Goal: Transaction & Acquisition: Purchase product/service

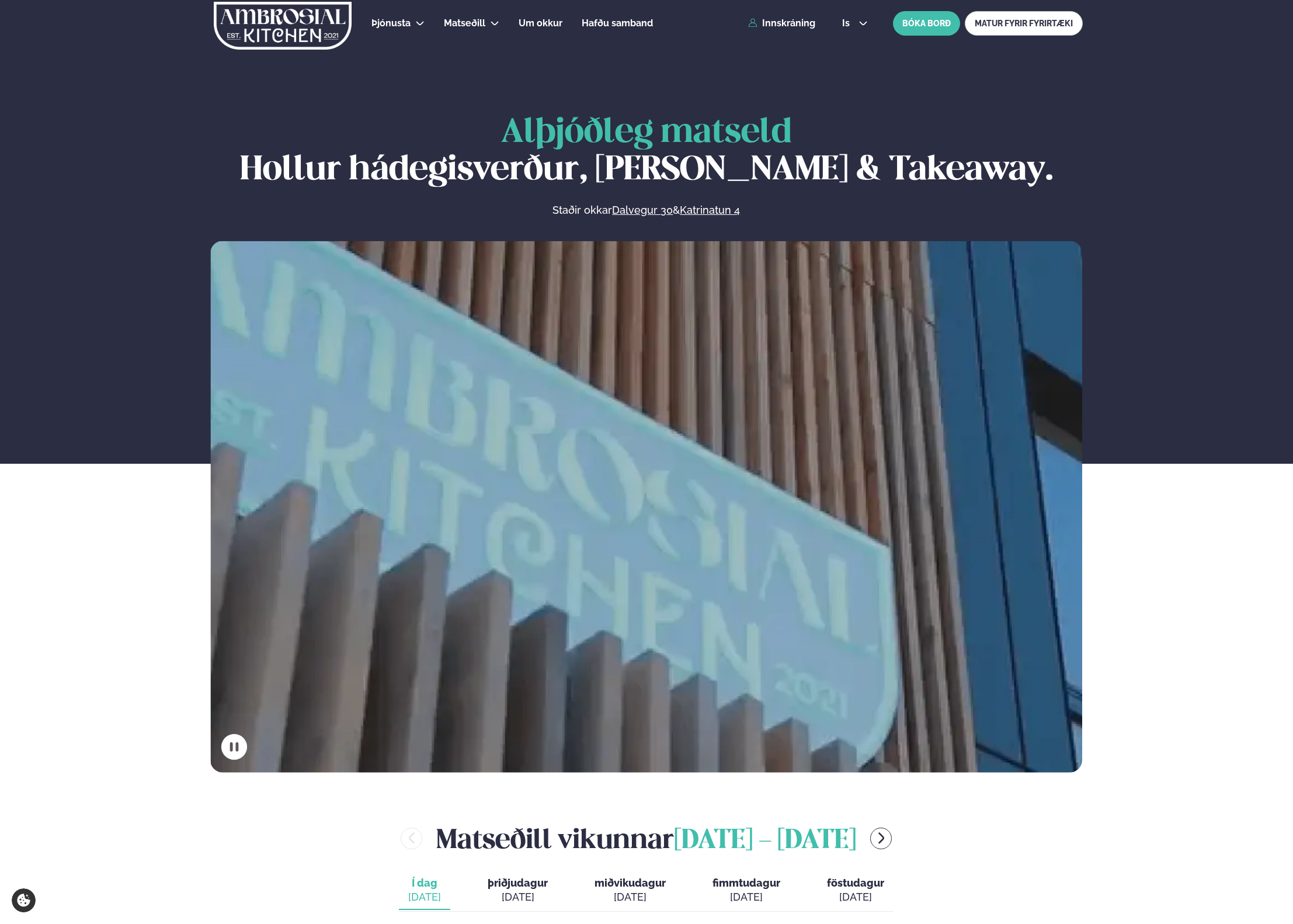
click at [792, 29] on div "Þjónusta Hádegismatur fyrir fyrirtæki Fyrirtækja veitingar Einkapartý Matseðill…" at bounding box center [647, 23] width 942 height 46
click at [790, 24] on link "Innskráning" at bounding box center [782, 23] width 67 height 11
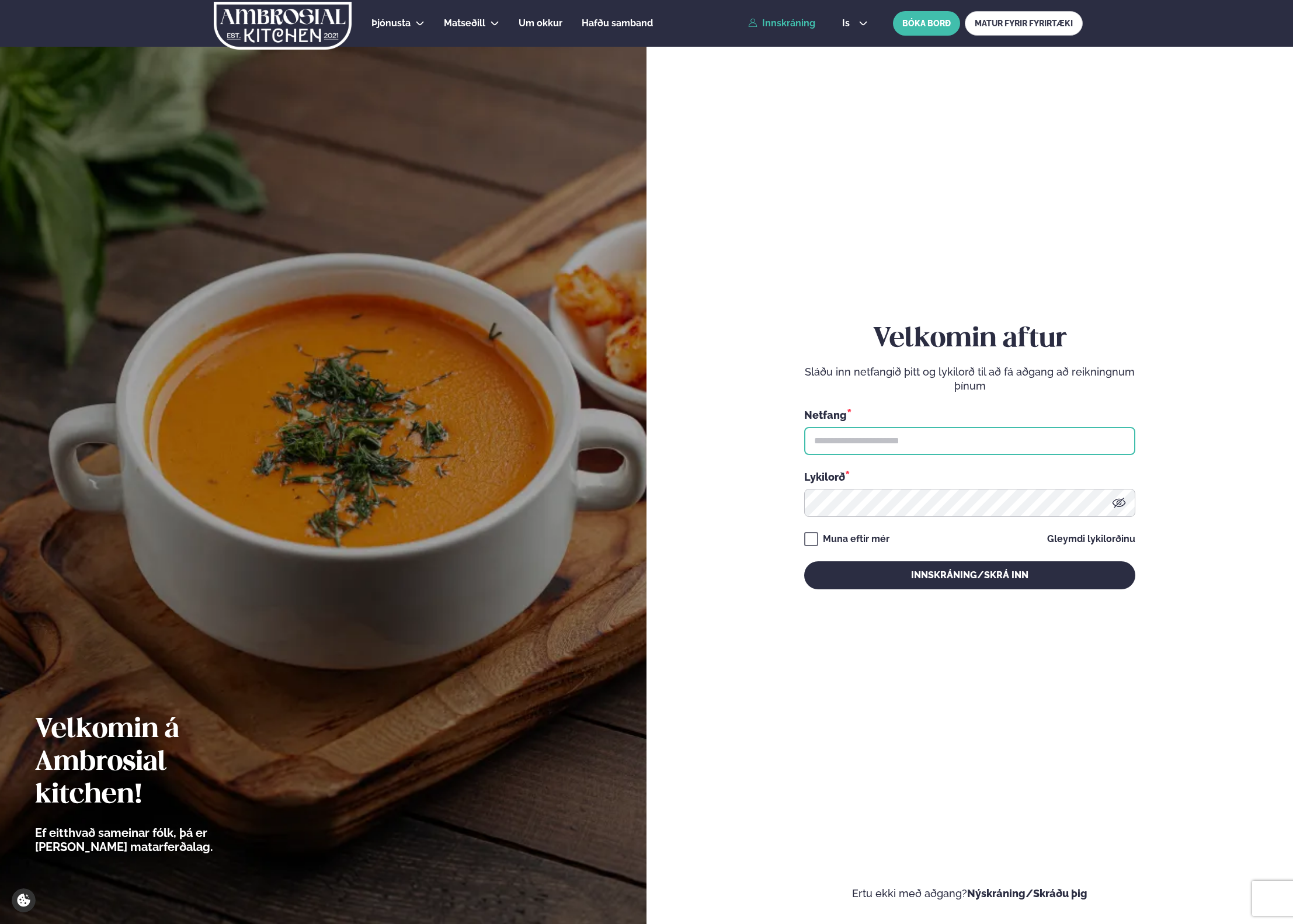
click at [921, 446] on input "text" at bounding box center [969, 441] width 331 height 28
type input "**********"
click at [883, 581] on button "Innskráning/Skrá inn" at bounding box center [969, 575] width 331 height 28
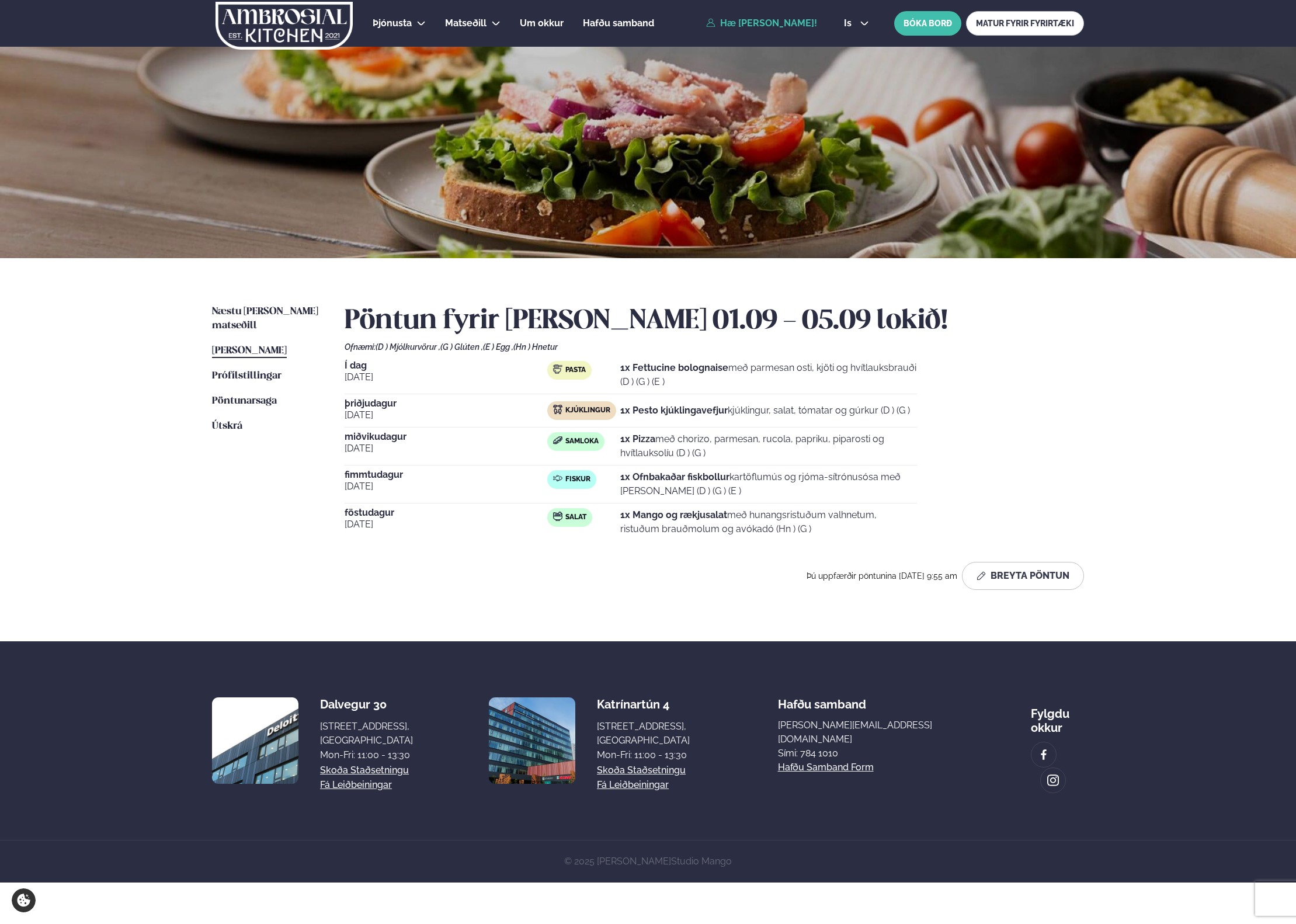
click at [1002, 319] on h2 "Pöntun fyrir [PERSON_NAME] 01.09 - 05.09 lokið!" at bounding box center [714, 321] width 740 height 33
click at [239, 306] on link "Næstu [PERSON_NAME] matseðill Næsta vika" at bounding box center [267, 319] width 109 height 28
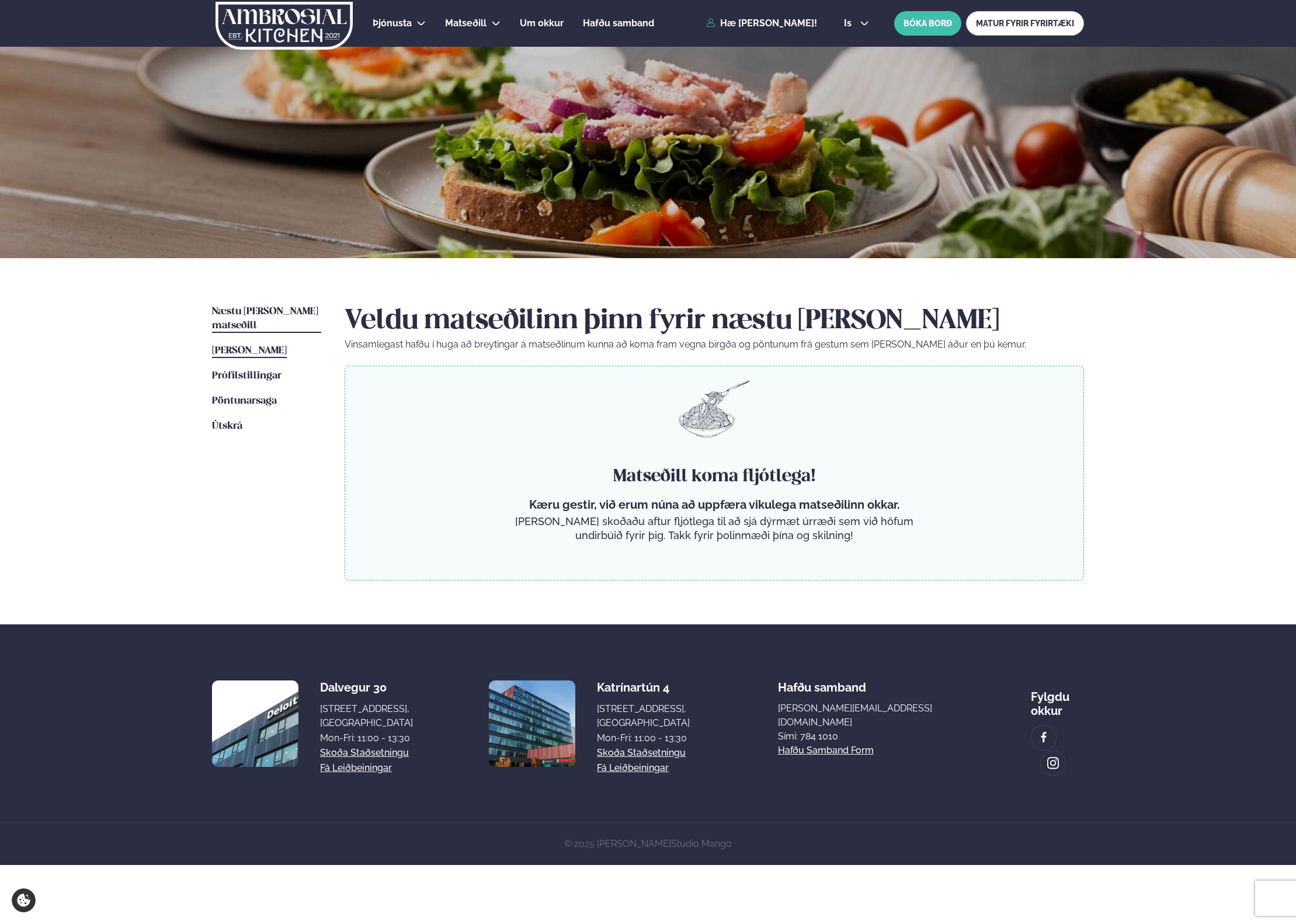
click at [256, 346] on span "[PERSON_NAME]" at bounding box center [249, 351] width 75 height 10
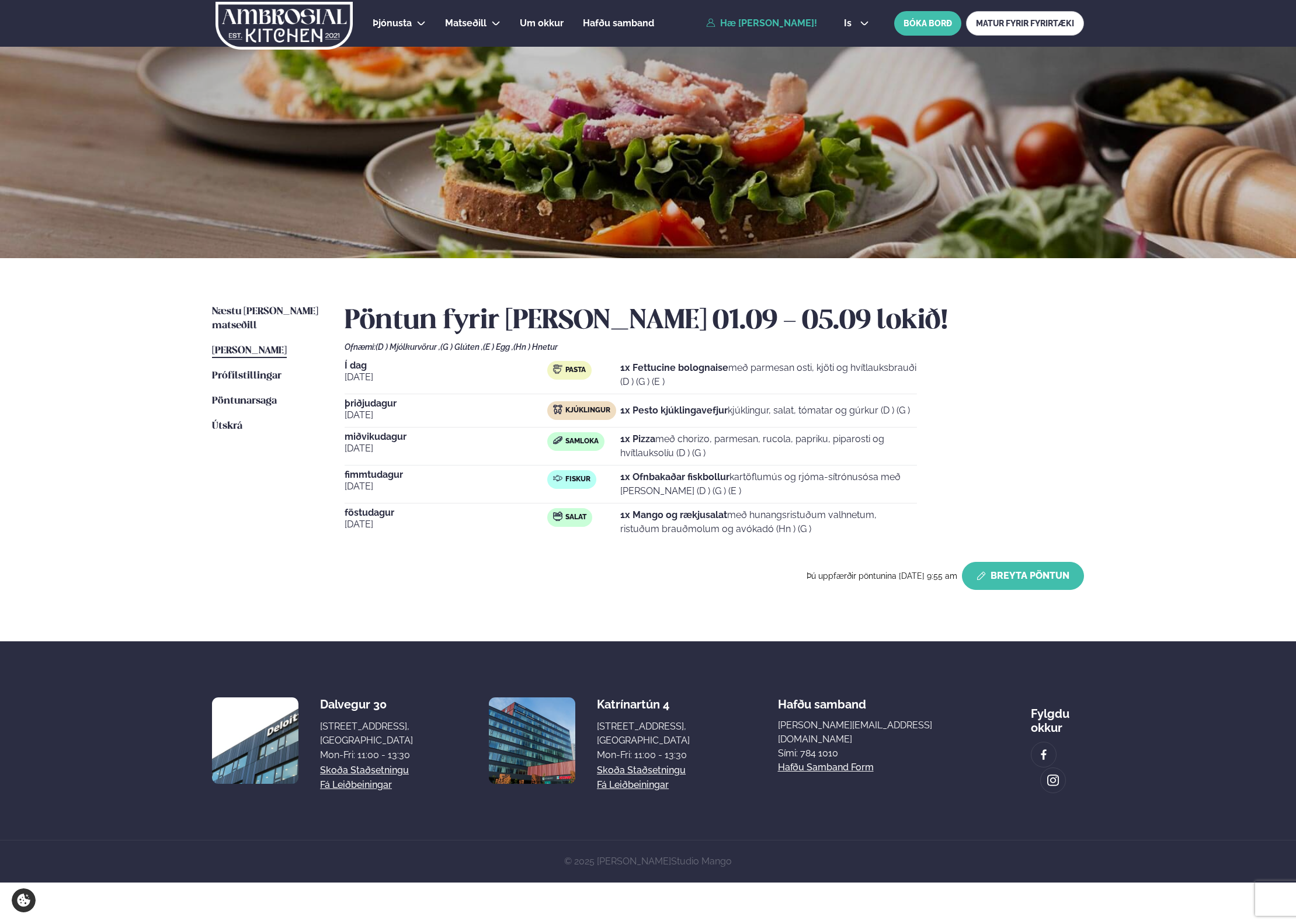
click at [1055, 576] on button "Breyta Pöntun" at bounding box center [1022, 576] width 122 height 28
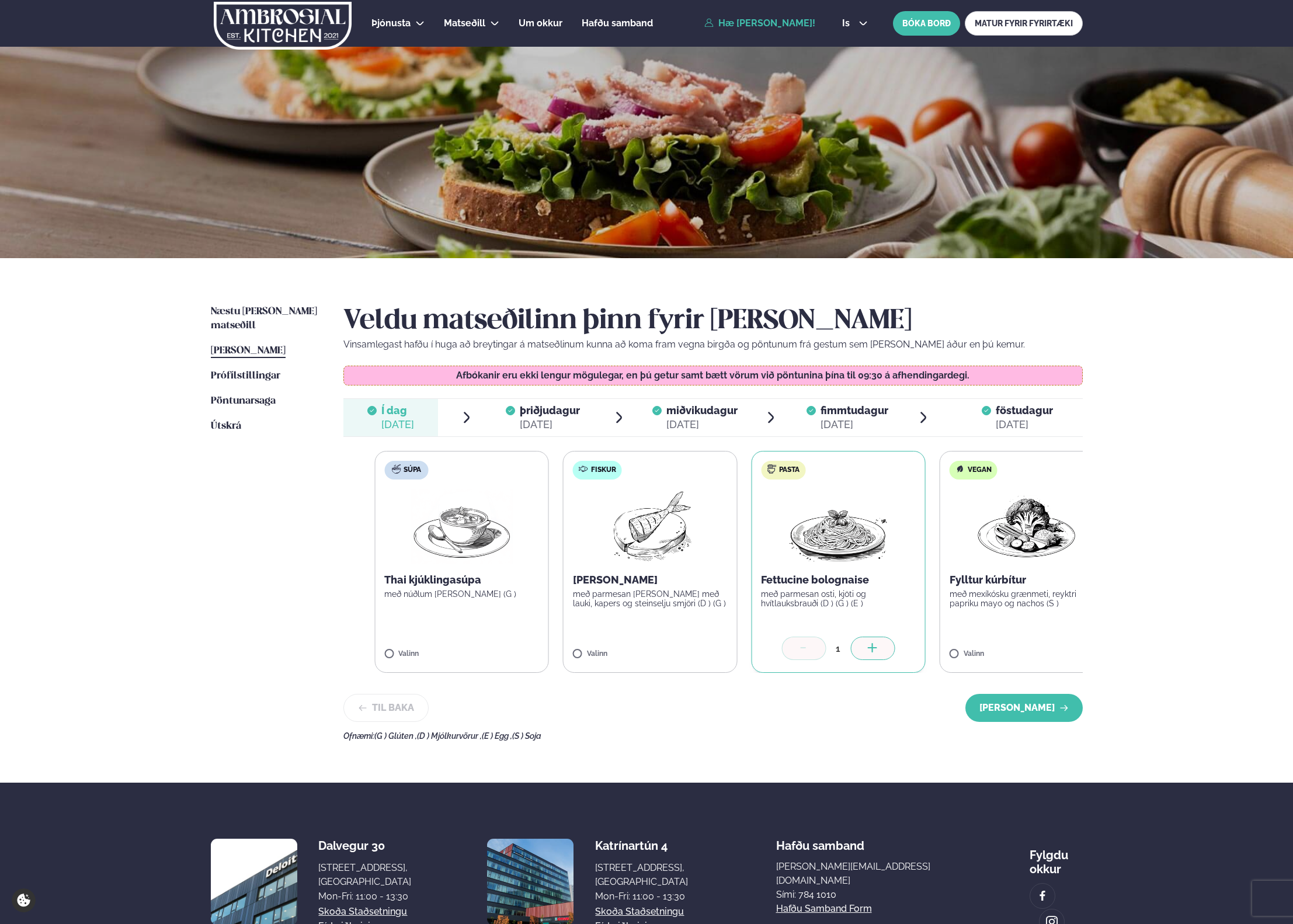
click at [831, 586] on p "Fettucine bolognaise" at bounding box center [839, 580] width 155 height 14
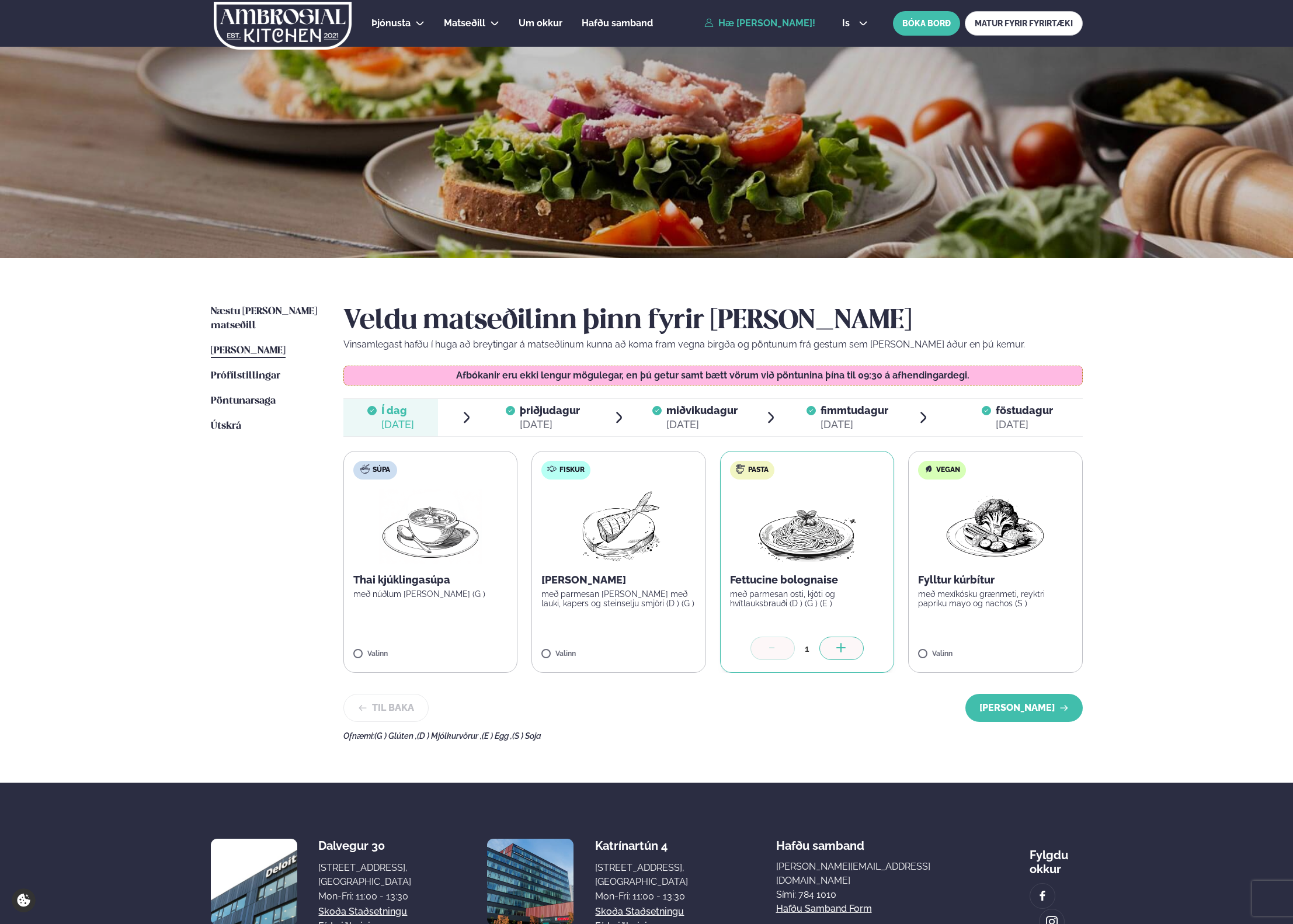
click at [503, 411] on span "þriðjudagur þri. [DATE]" at bounding box center [543, 418] width 95 height 37
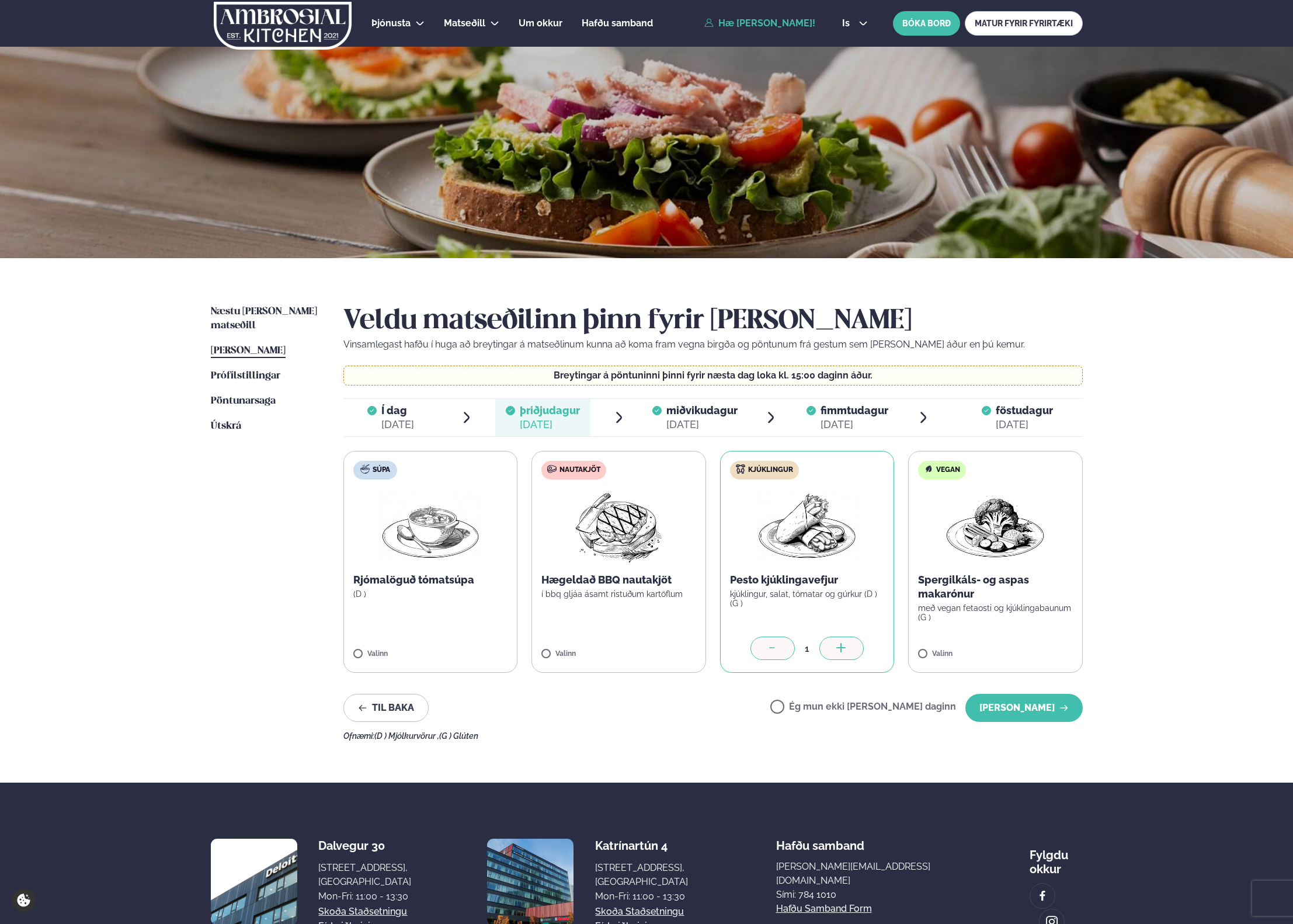
click at [720, 415] on span "miðvikudagur" at bounding box center [702, 410] width 71 height 12
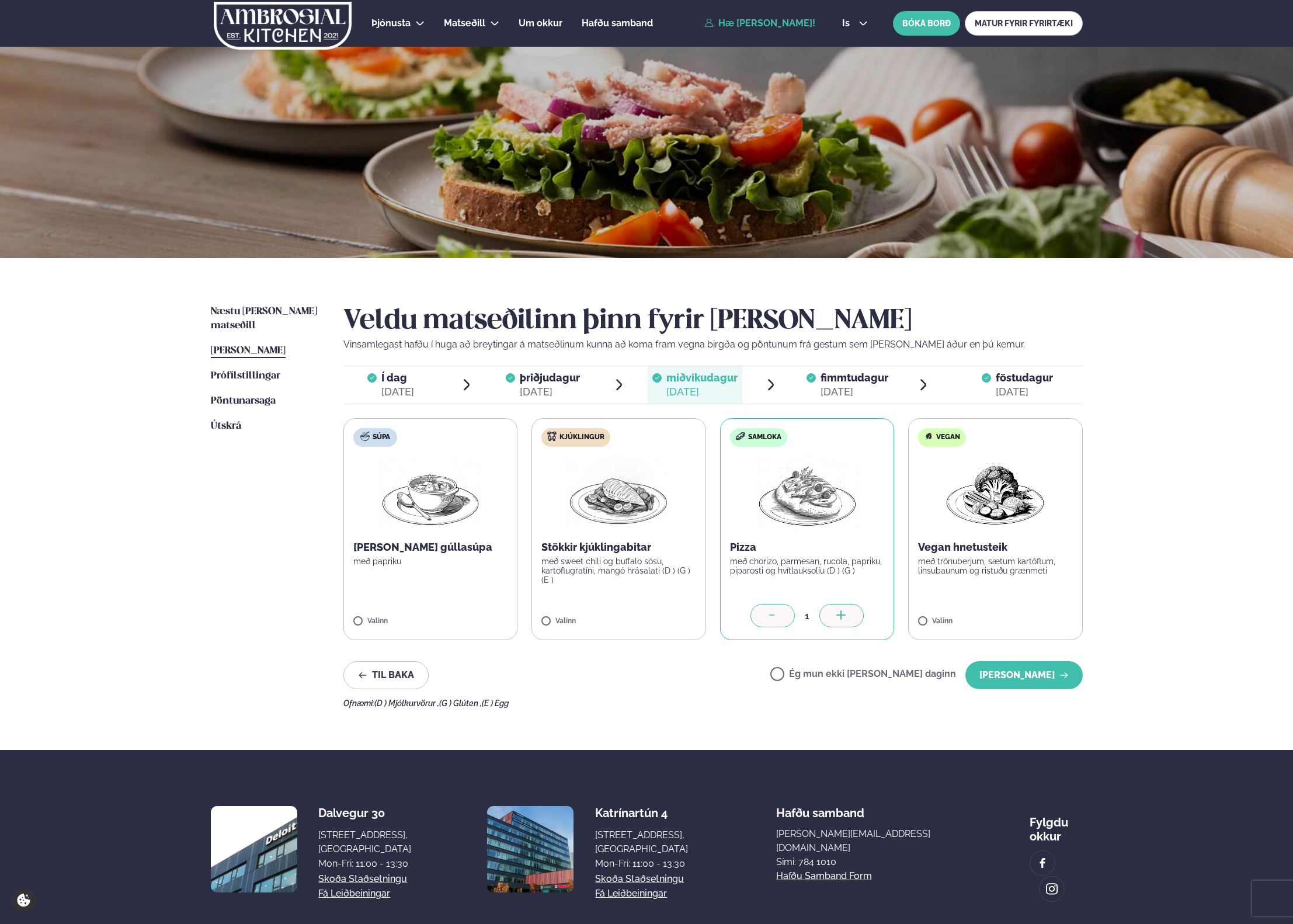
click at [876, 382] on span "fimmtudagur" at bounding box center [854, 378] width 67 height 12
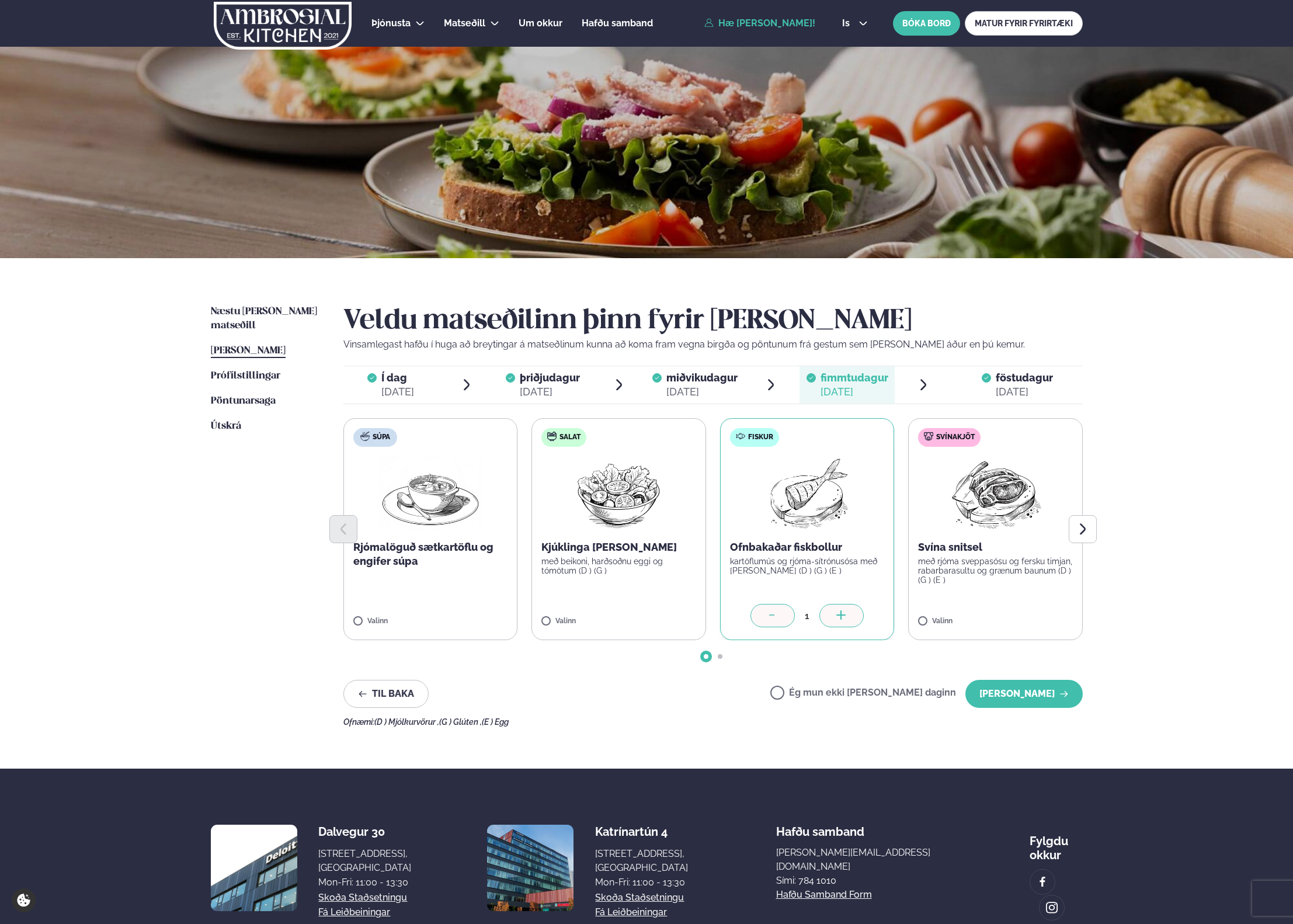
click at [1000, 367] on span "föstudagur fös. [DATE]" at bounding box center [1017, 385] width 131 height 37
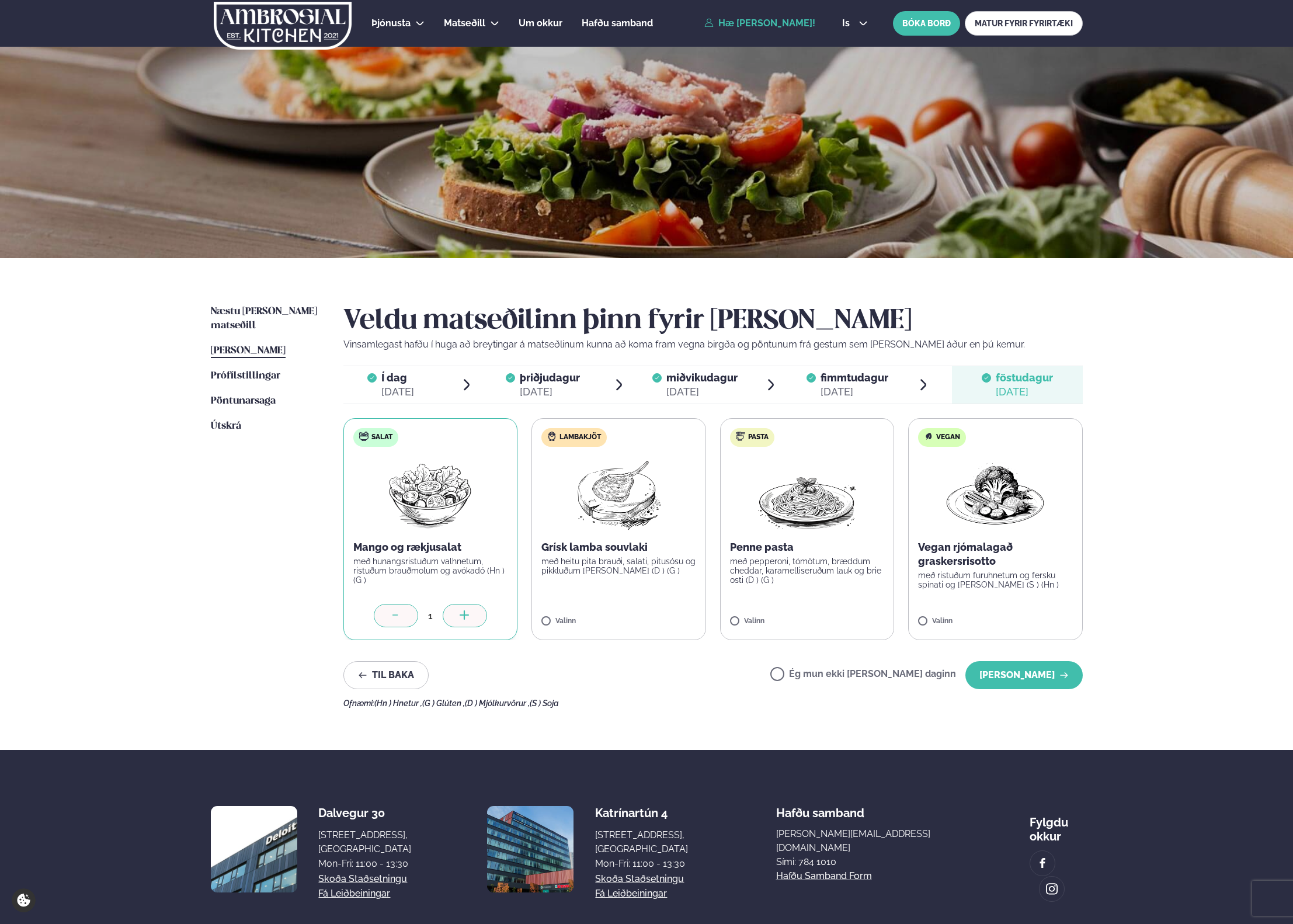
click at [898, 367] on li "fimmtudagur fim. [DATE]" at bounding box center [865, 385] width 131 height 37
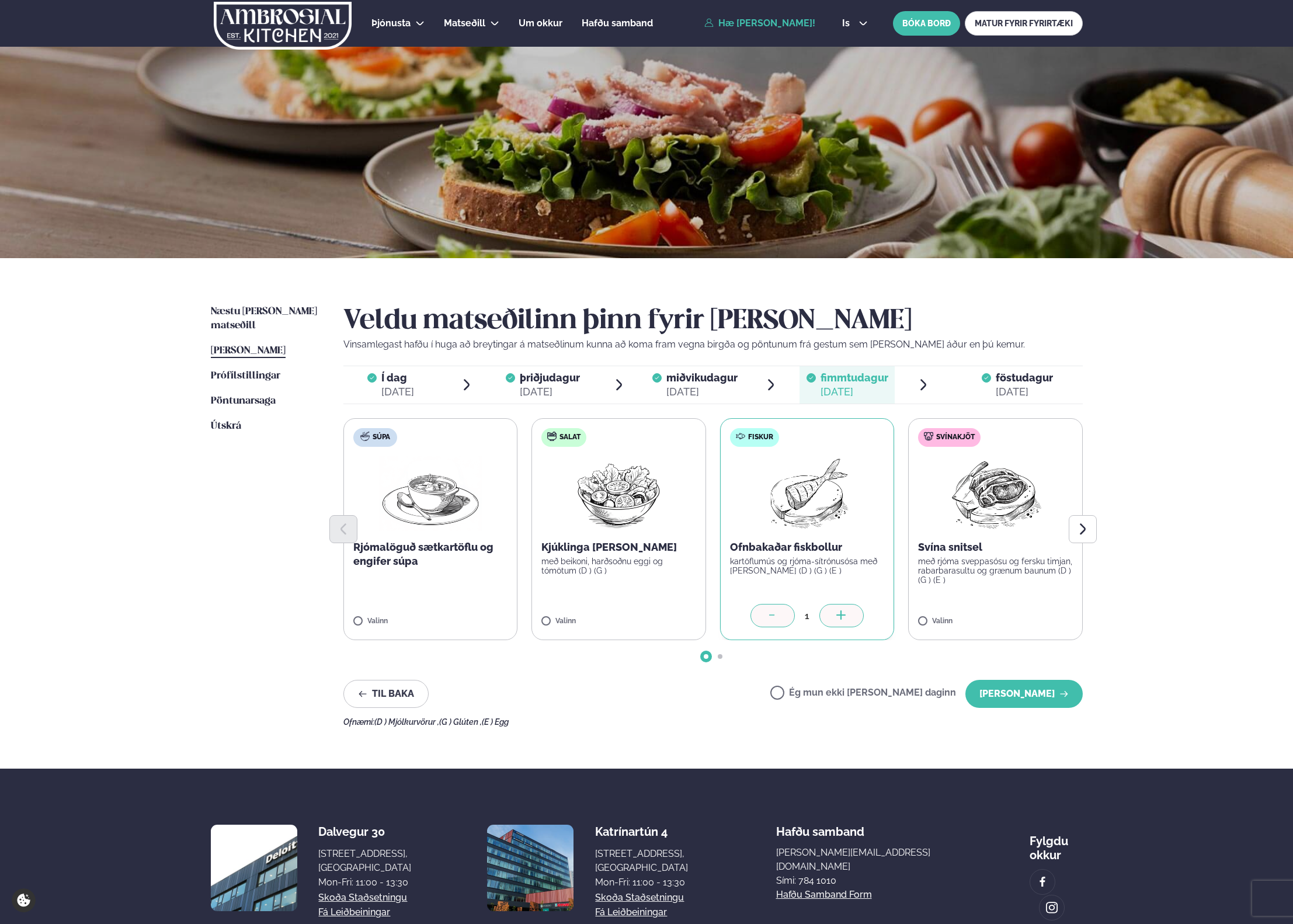
click at [990, 357] on div "Veldu matseðilinn þinn fyrir [PERSON_NAME] Vinsamlegast hafðu í huga að breytin…" at bounding box center [713, 516] width 740 height 421
click at [1018, 368] on span "föstudagur fös. [DATE]" at bounding box center [1017, 385] width 131 height 37
